Goal: Task Accomplishment & Management: Use online tool/utility

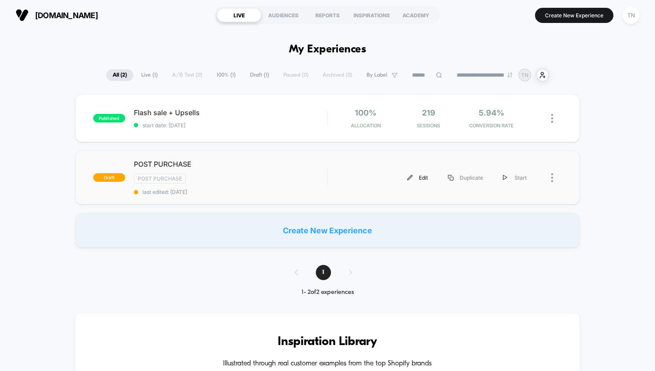
click at [432, 178] on div "Edit" at bounding box center [417, 177] width 41 height 19
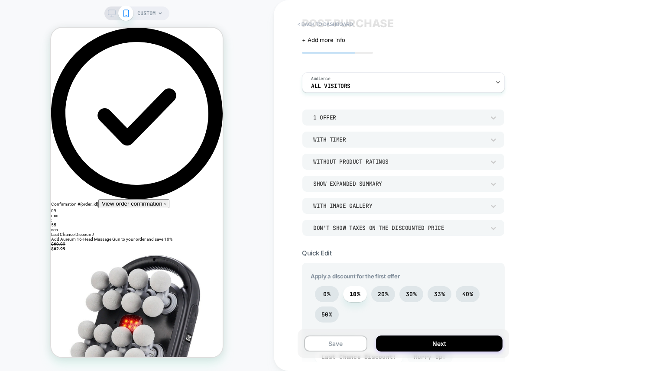
scroll to position [72, 0]
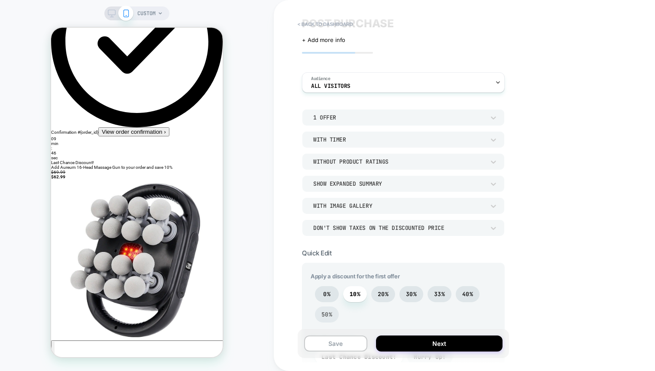
click at [327, 317] on span "50%" at bounding box center [326, 314] width 11 height 7
click at [446, 293] on span "33%" at bounding box center [439, 294] width 24 height 16
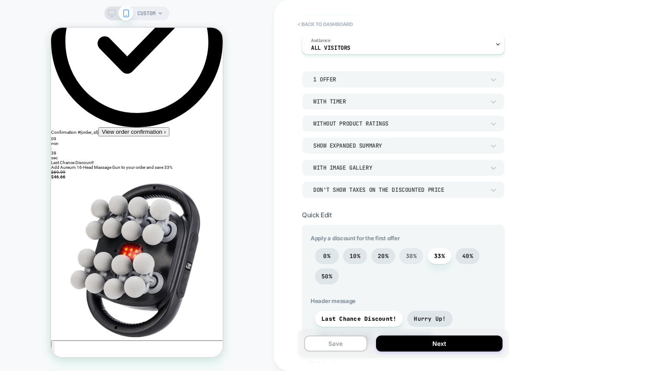
scroll to position [66, 0]
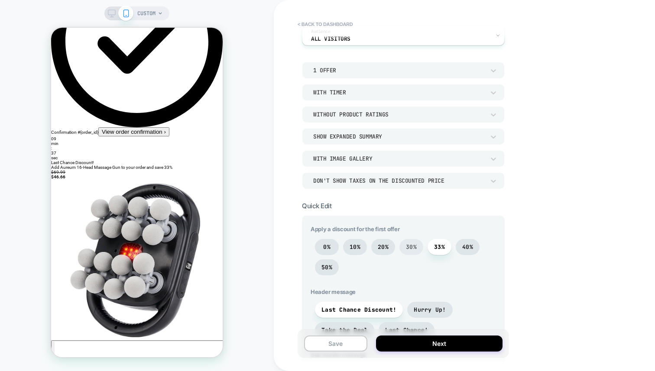
click at [411, 250] on span "30%" at bounding box center [411, 247] width 24 height 16
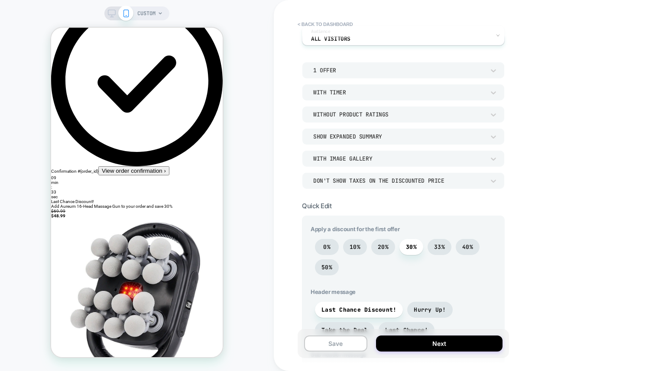
scroll to position [0, 0]
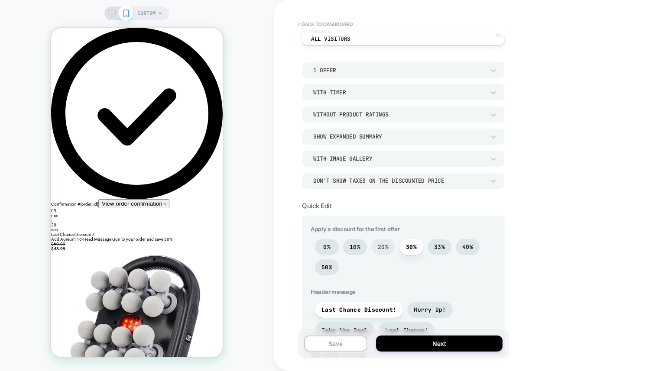
click at [381, 244] on span "20%" at bounding box center [383, 246] width 11 height 7
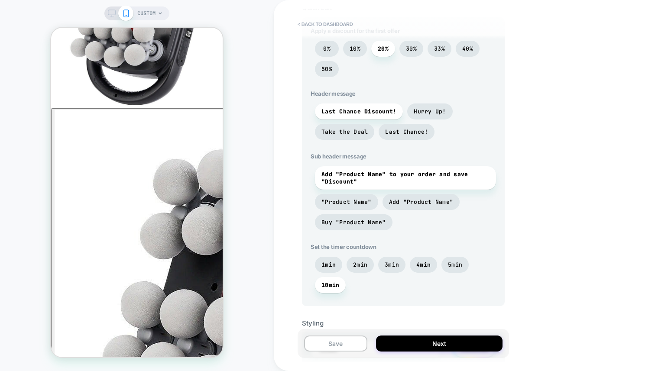
scroll to position [251, 0]
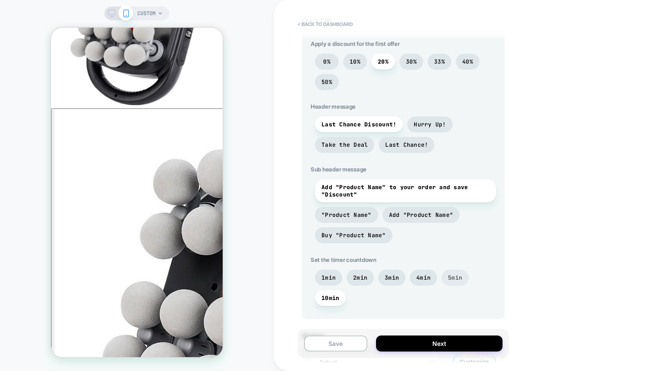
click at [441, 278] on span "5min" at bounding box center [454, 278] width 27 height 16
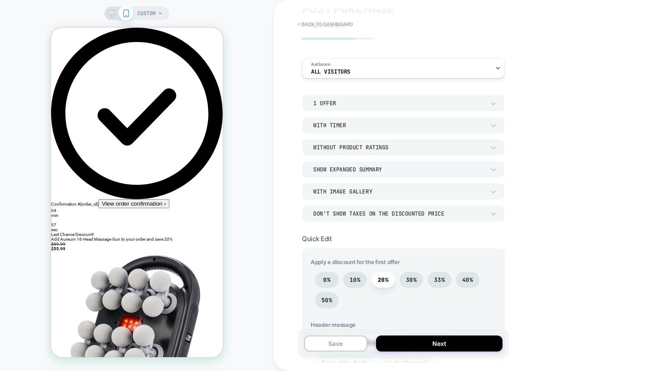
scroll to position [36, 0]
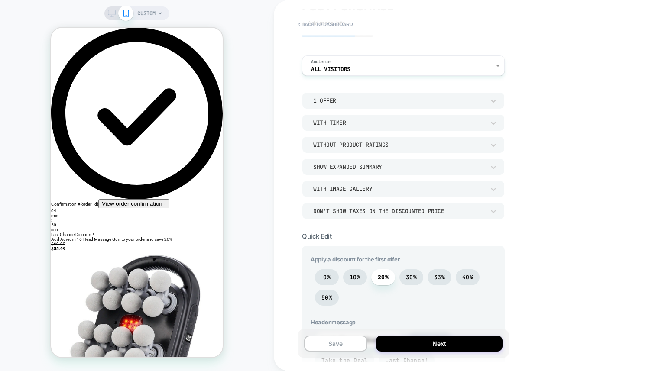
click at [117, 18] on div "CUSTOM" at bounding box center [136, 13] width 65 height 14
click at [114, 16] on icon at bounding box center [112, 14] width 8 height 8
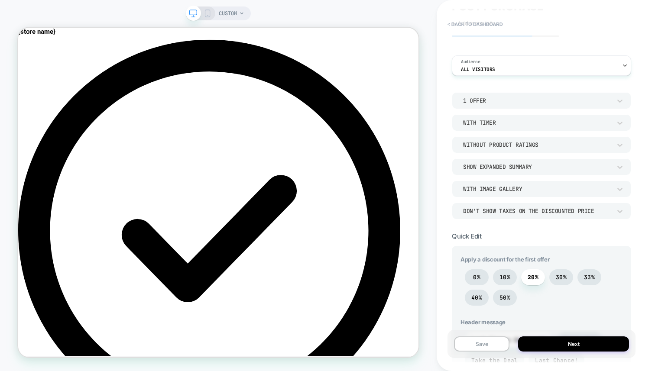
click at [205, 10] on icon at bounding box center [208, 14] width 8 height 8
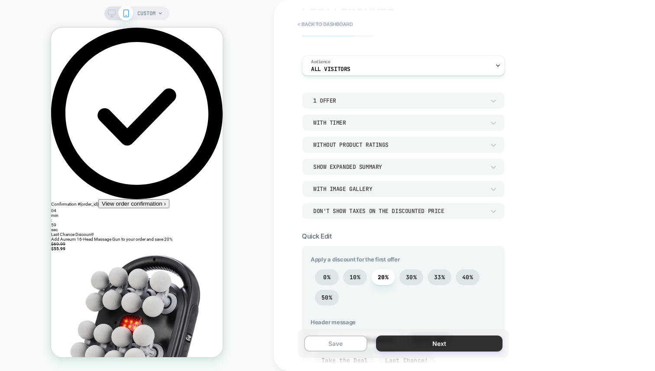
click at [417, 347] on button "Next" at bounding box center [439, 344] width 126 height 16
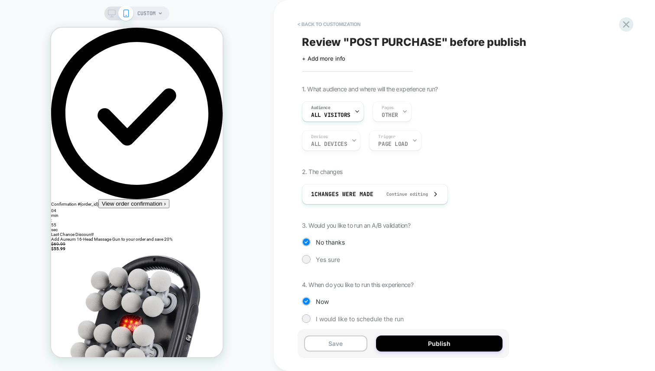
click at [454, 352] on div "Save Publish" at bounding box center [403, 343] width 211 height 29
click at [454, 349] on button "Publish" at bounding box center [439, 344] width 126 height 16
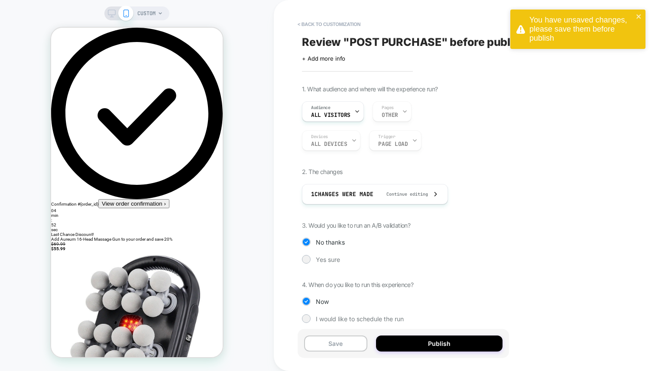
scroll to position [8, 0]
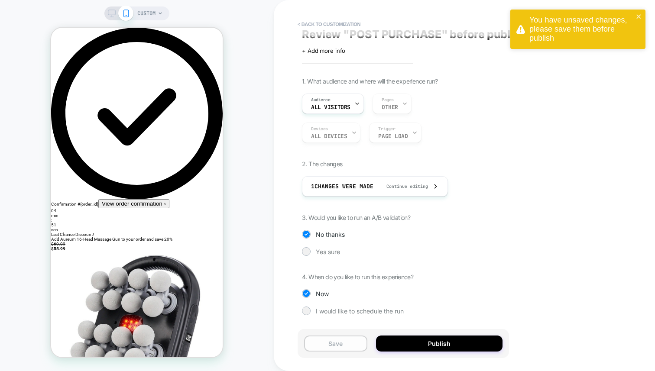
click at [344, 341] on button "Save" at bounding box center [335, 344] width 63 height 16
click at [398, 349] on button "Publish" at bounding box center [439, 344] width 126 height 16
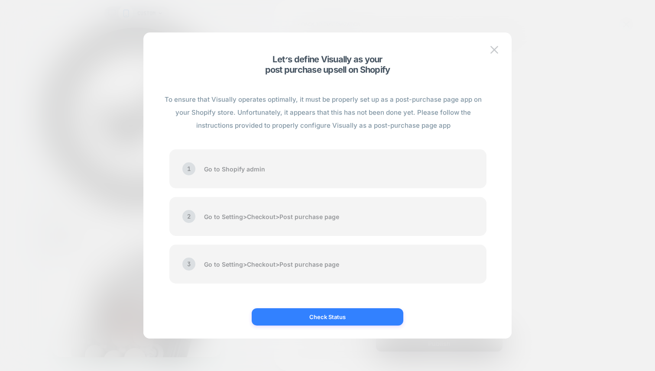
click at [371, 319] on button "Check Status" at bounding box center [328, 316] width 152 height 17
click at [359, 319] on button "Check Status" at bounding box center [328, 316] width 152 height 17
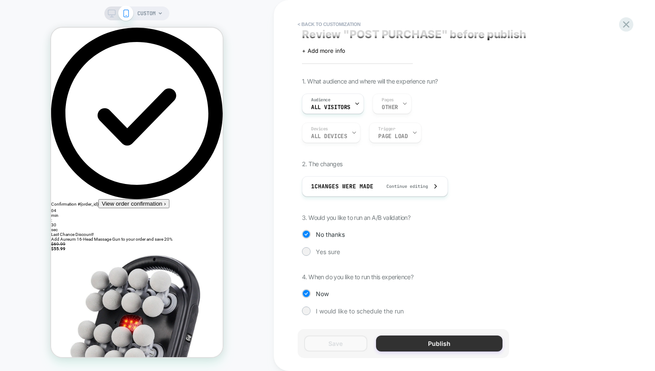
click at [440, 340] on button "Publish" at bounding box center [439, 344] width 126 height 16
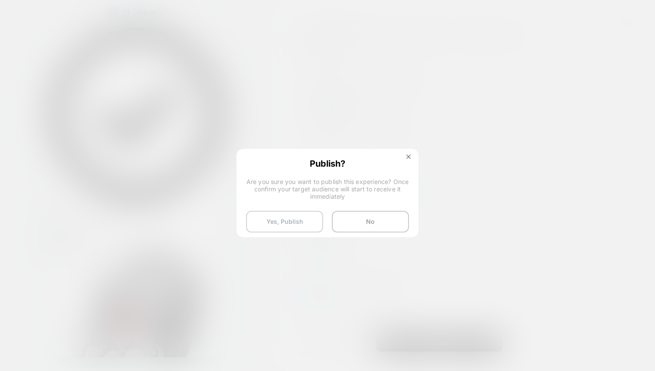
click at [313, 231] on button "Yes, Publish" at bounding box center [284, 222] width 77 height 22
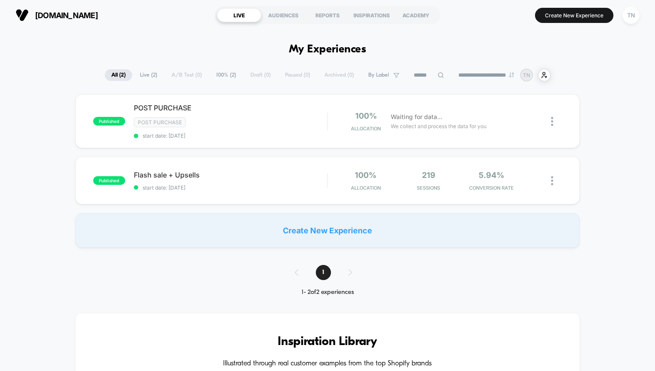
click at [141, 75] on span "Live ( 2 )" at bounding box center [148, 75] width 30 height 12
click at [125, 75] on span "All ( 2 )" at bounding box center [117, 75] width 27 height 12
